Goal: Obtain resource: Obtain resource

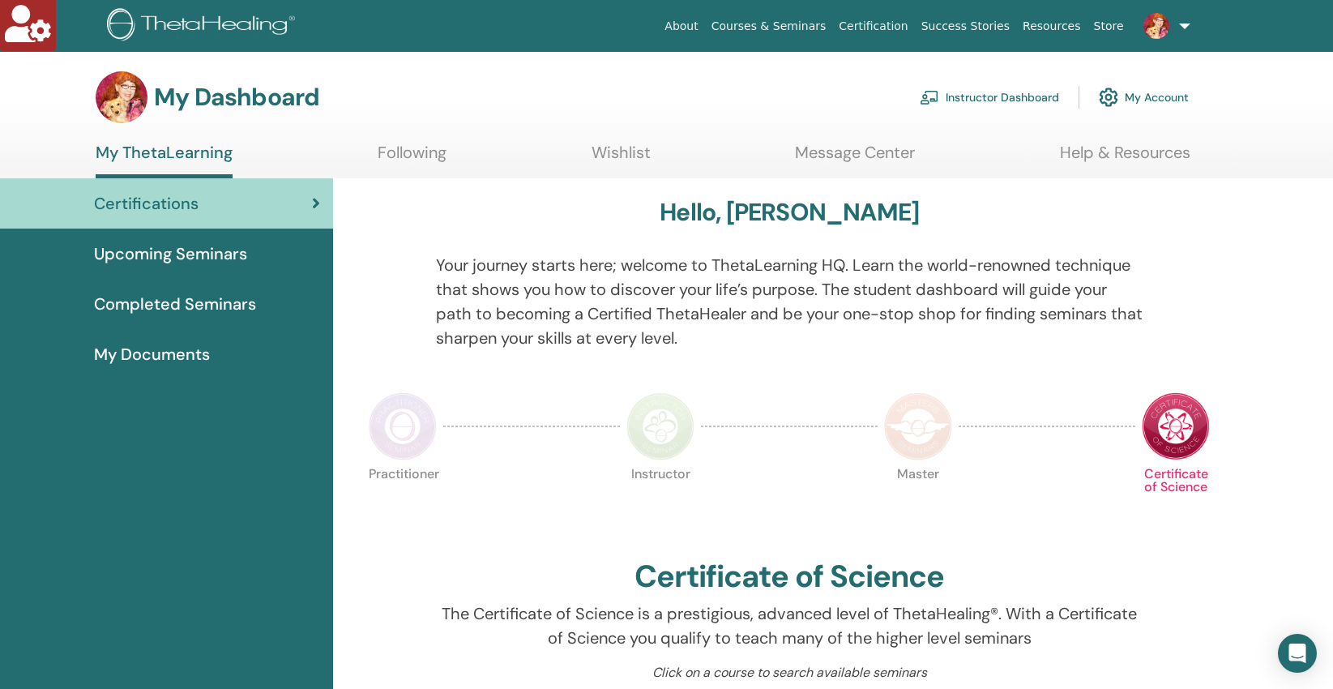
click at [960, 97] on link "Instructor Dashboard" at bounding box center [989, 97] width 139 height 36
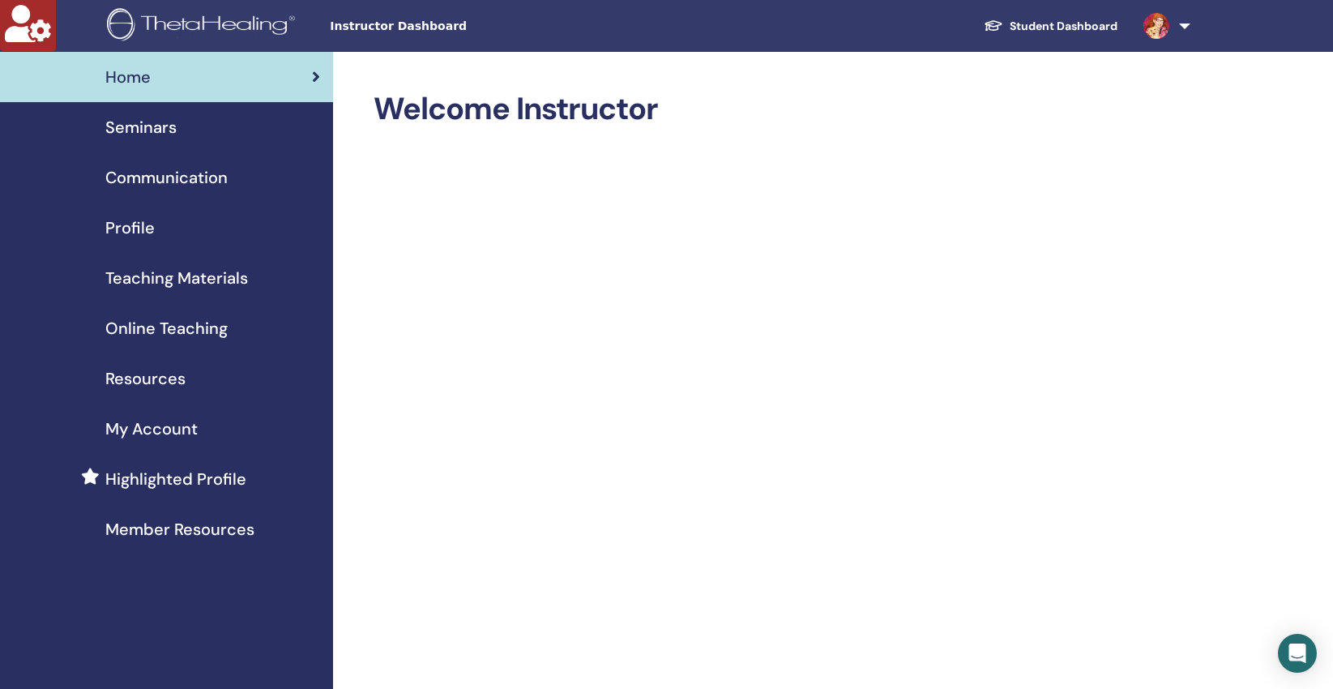
click at [194, 273] on span "Teaching Materials" at bounding box center [176, 278] width 143 height 24
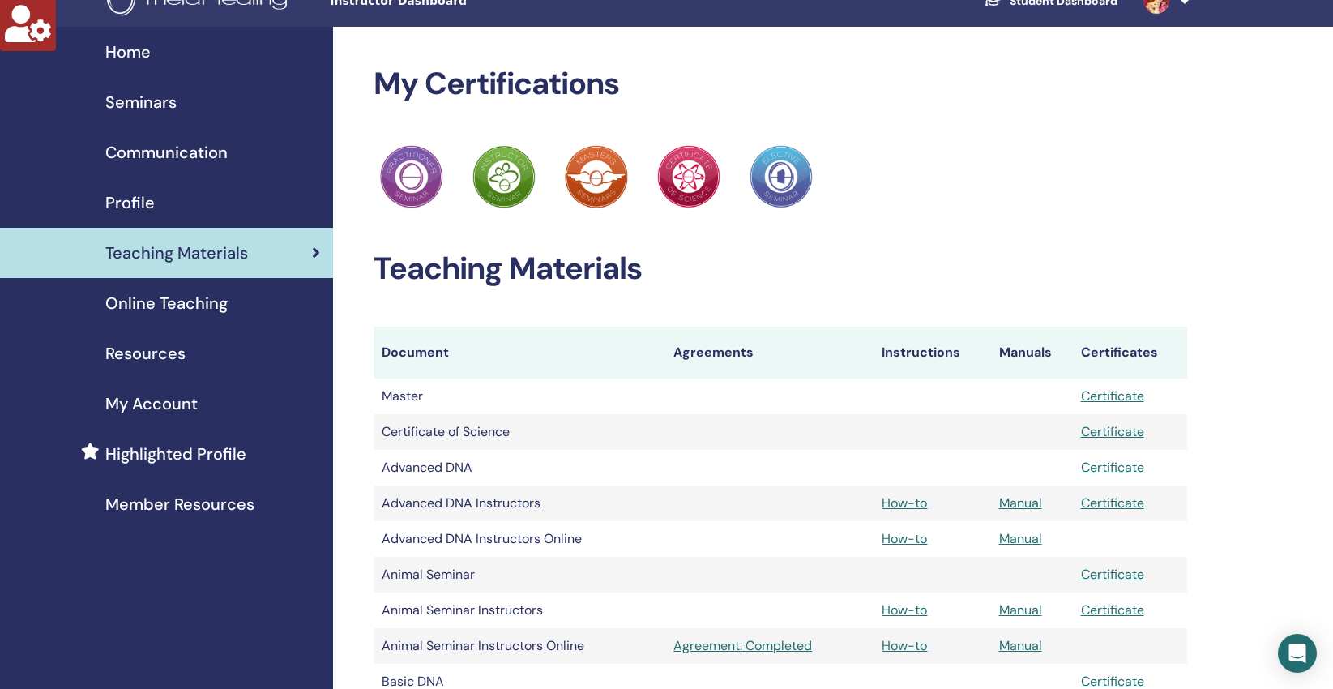
scroll to position [28, 0]
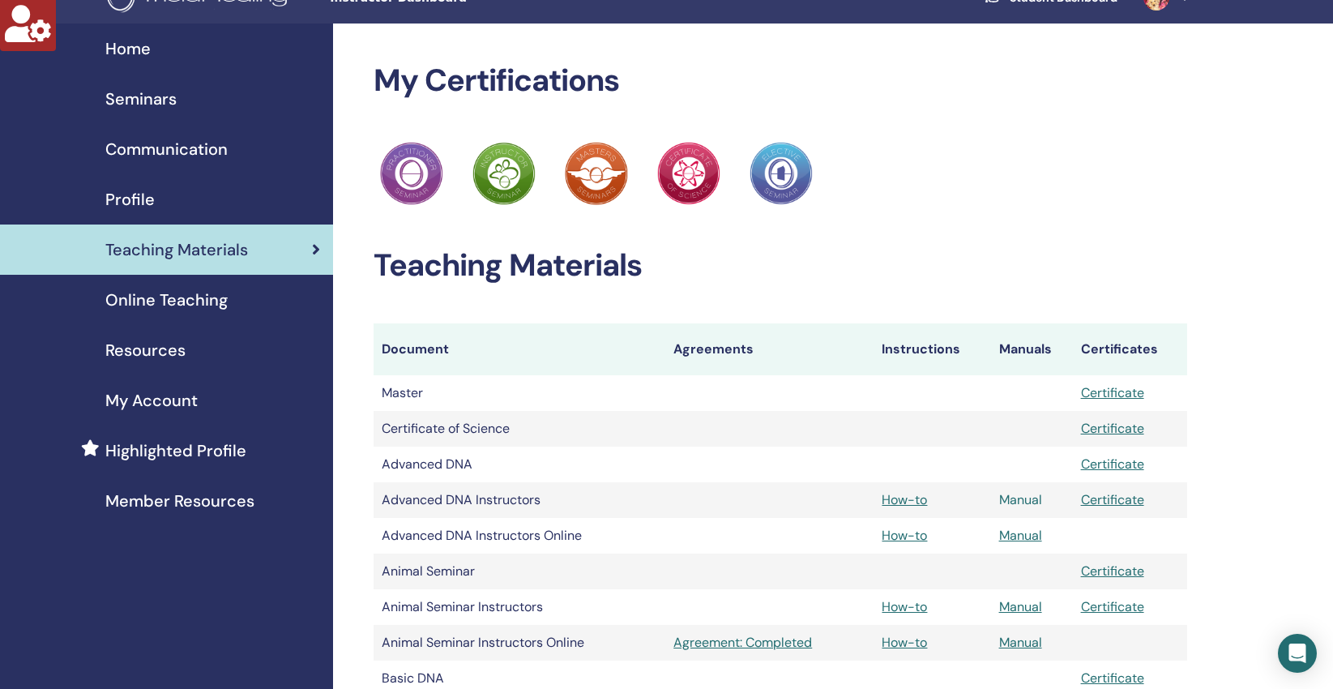
click at [1015, 496] on link "Manual" at bounding box center [1020, 499] width 43 height 17
